Goal: Task Accomplishment & Management: Manage account settings

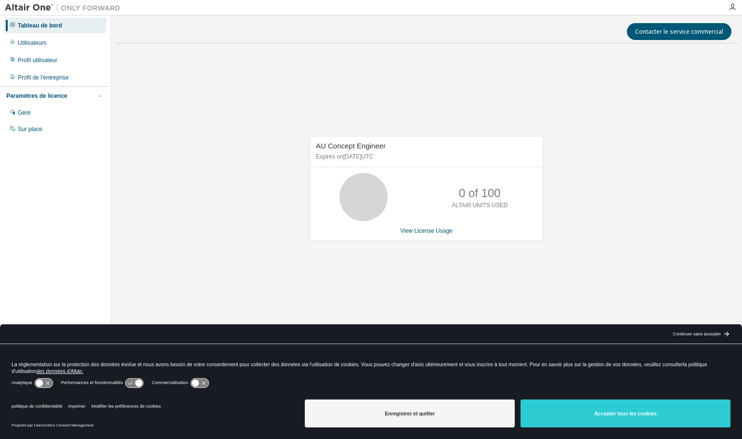
click at [684, 334] on font "Continuer sans accepter" at bounding box center [697, 333] width 48 height 5
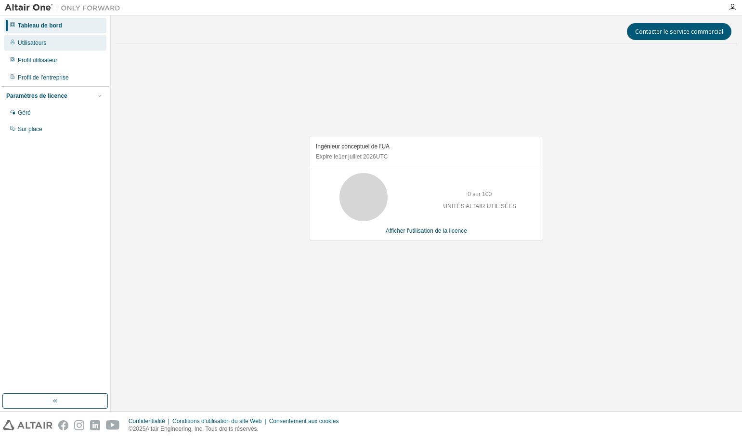
click at [39, 44] on font "Utilisateurs" at bounding box center [32, 42] width 28 height 7
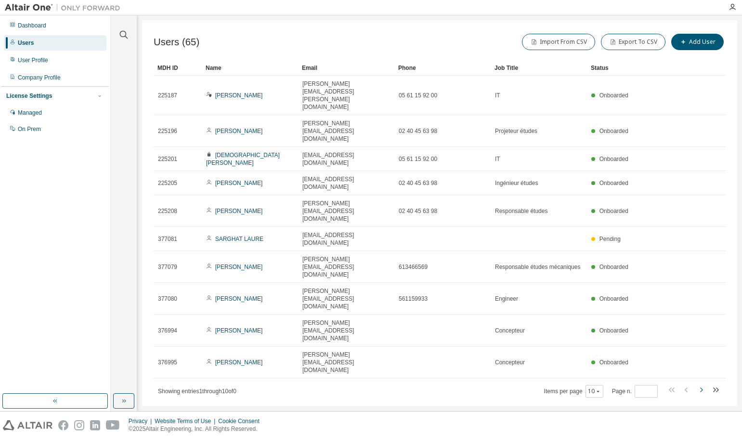
click at [704, 384] on icon "button" at bounding box center [701, 390] width 12 height 12
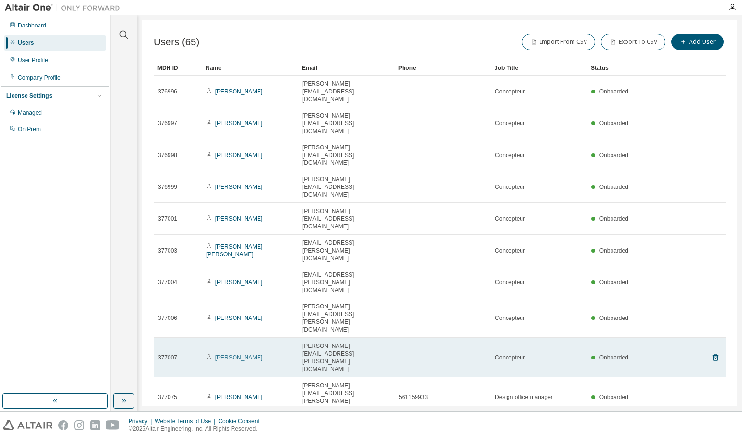
click at [244, 354] on link "[PERSON_NAME]" at bounding box center [239, 357] width 48 height 7
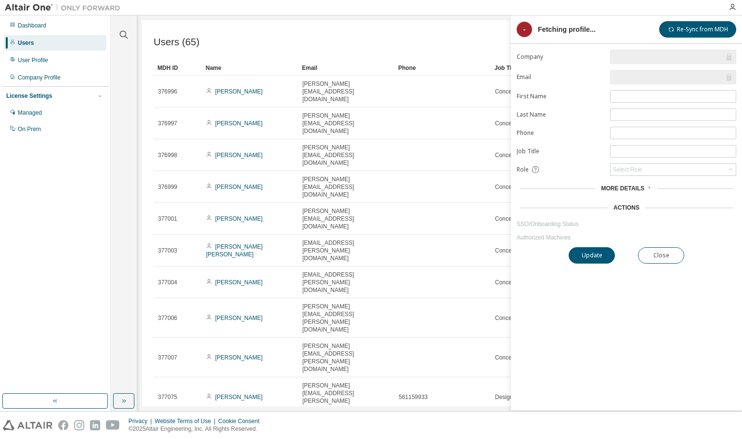
type input "*"
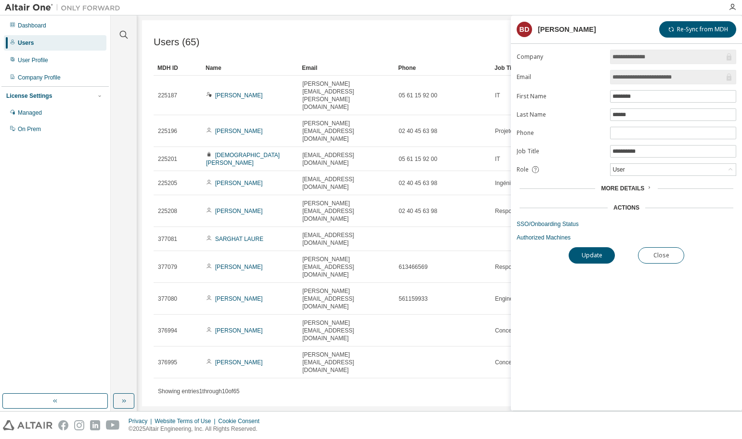
click at [619, 187] on span "More Details" at bounding box center [622, 188] width 43 height 7
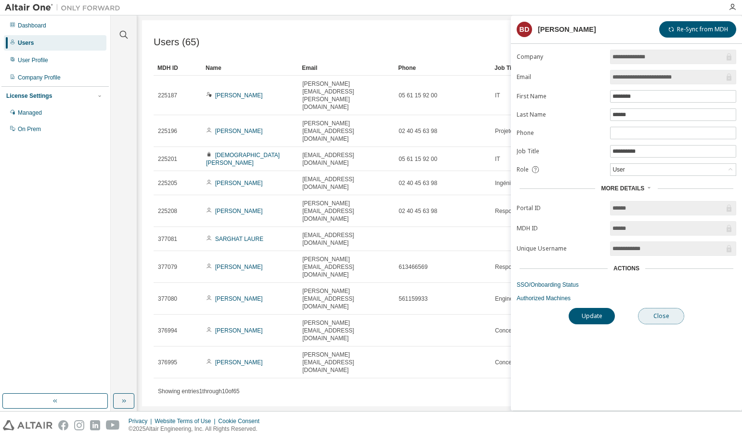
click at [657, 312] on button "Close" at bounding box center [661, 316] width 46 height 16
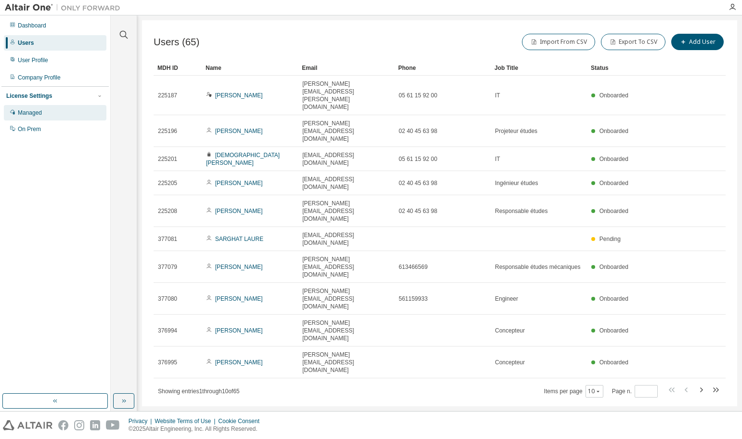
click at [37, 109] on div "Managed" at bounding box center [30, 113] width 24 height 8
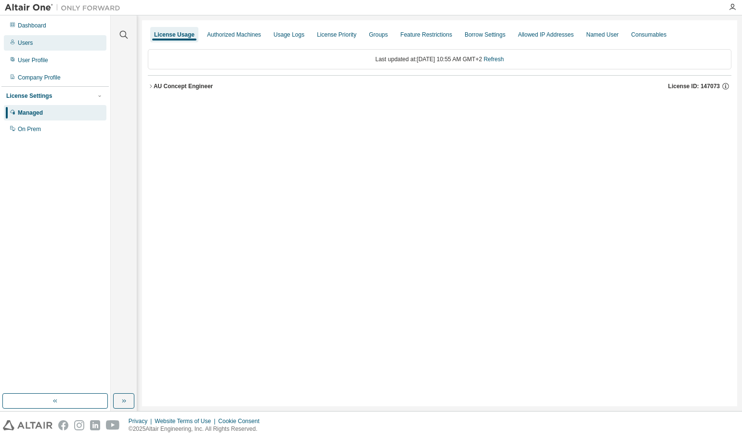
click at [152, 88] on icon "button" at bounding box center [151, 86] width 6 height 6
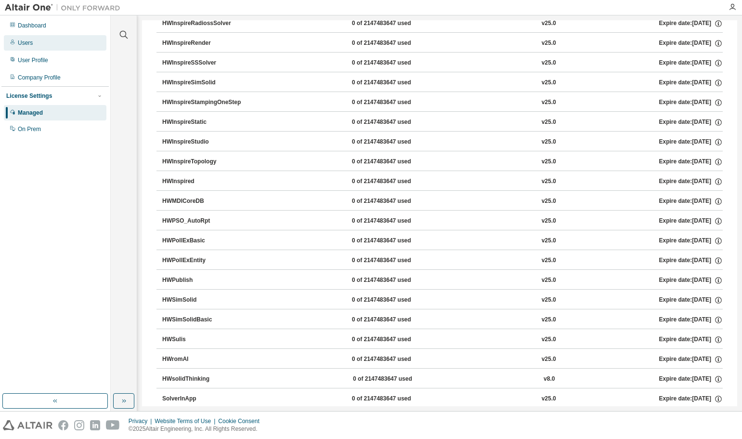
scroll to position [1463, 0]
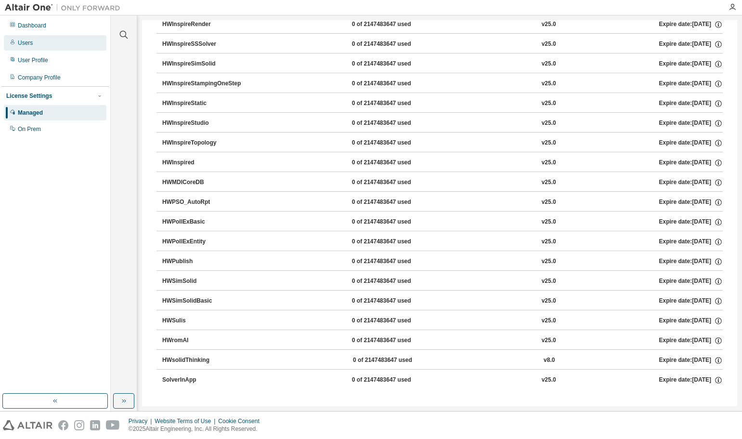
click at [198, 300] on div "HWSimSolidBasic" at bounding box center [205, 301] width 87 height 9
click at [188, 300] on div "HWSimSolidBasic" at bounding box center [205, 301] width 87 height 9
click at [58, 47] on div "Users" at bounding box center [55, 42] width 103 height 15
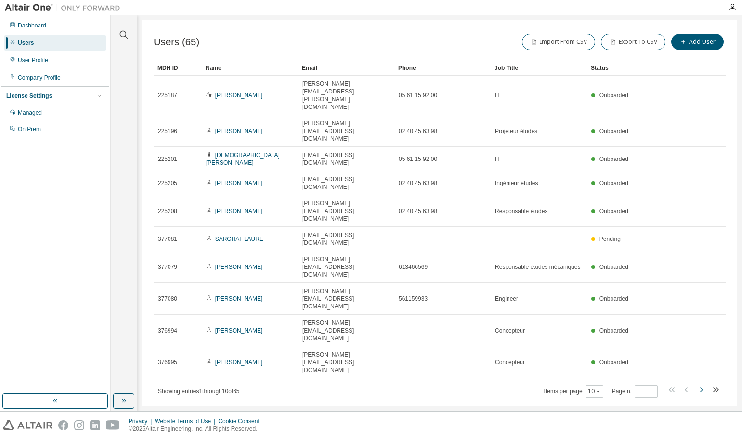
click at [703, 384] on icon "button" at bounding box center [701, 390] width 12 height 12
type input "*"
click at [703, 384] on icon "button" at bounding box center [701, 390] width 12 height 12
type input "*"
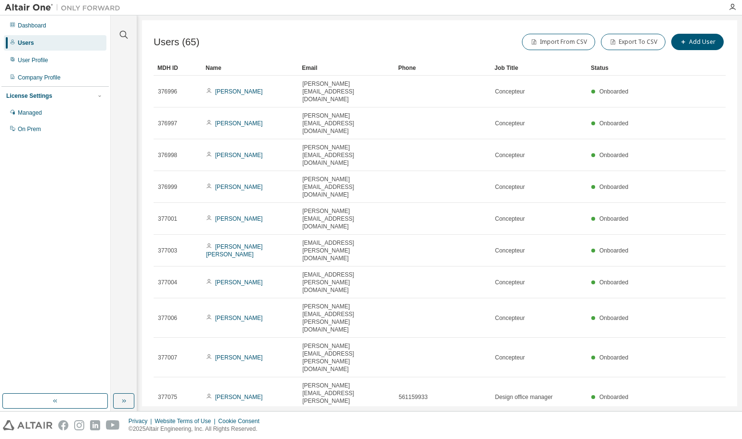
click at [27, 43] on div "Users" at bounding box center [26, 43] width 16 height 8
click at [42, 114] on div "Managed" at bounding box center [55, 112] width 103 height 15
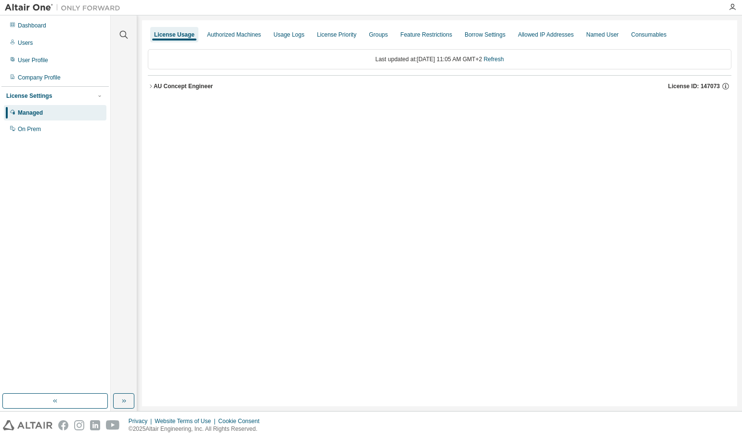
click at [152, 84] on icon "button" at bounding box center [151, 86] width 6 height 6
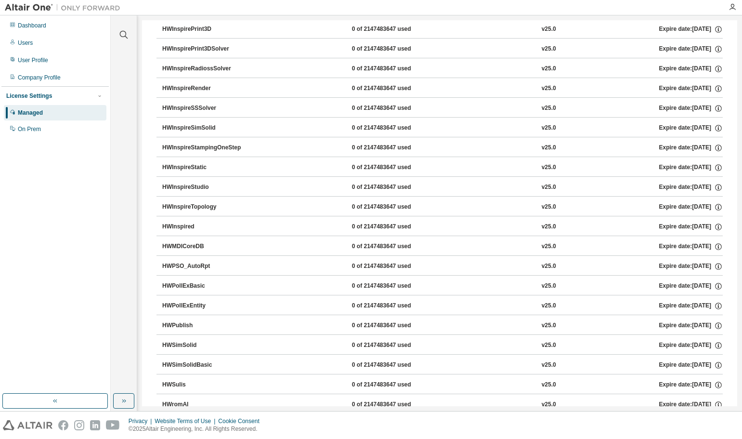
scroll to position [1463, 0]
